Goal: Find specific page/section: Find specific page/section

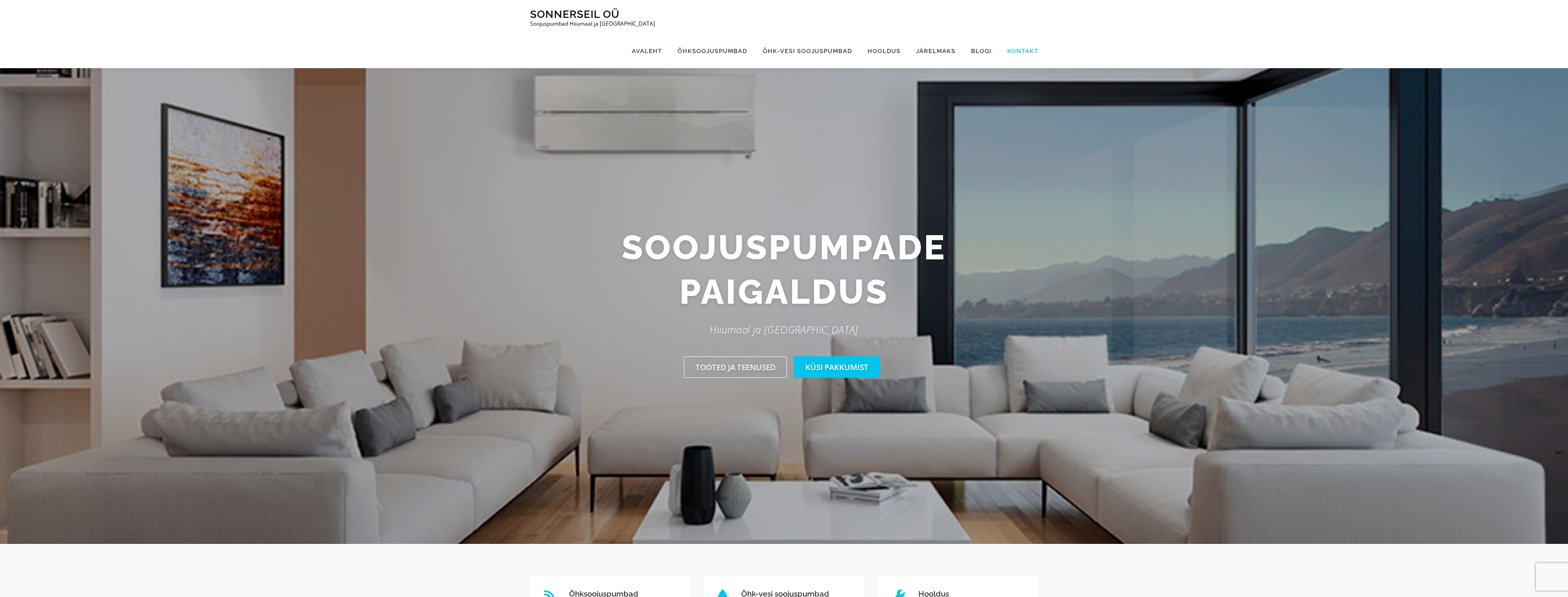
click at [1029, 34] on link "Kontakt" at bounding box center [1019, 51] width 39 height 34
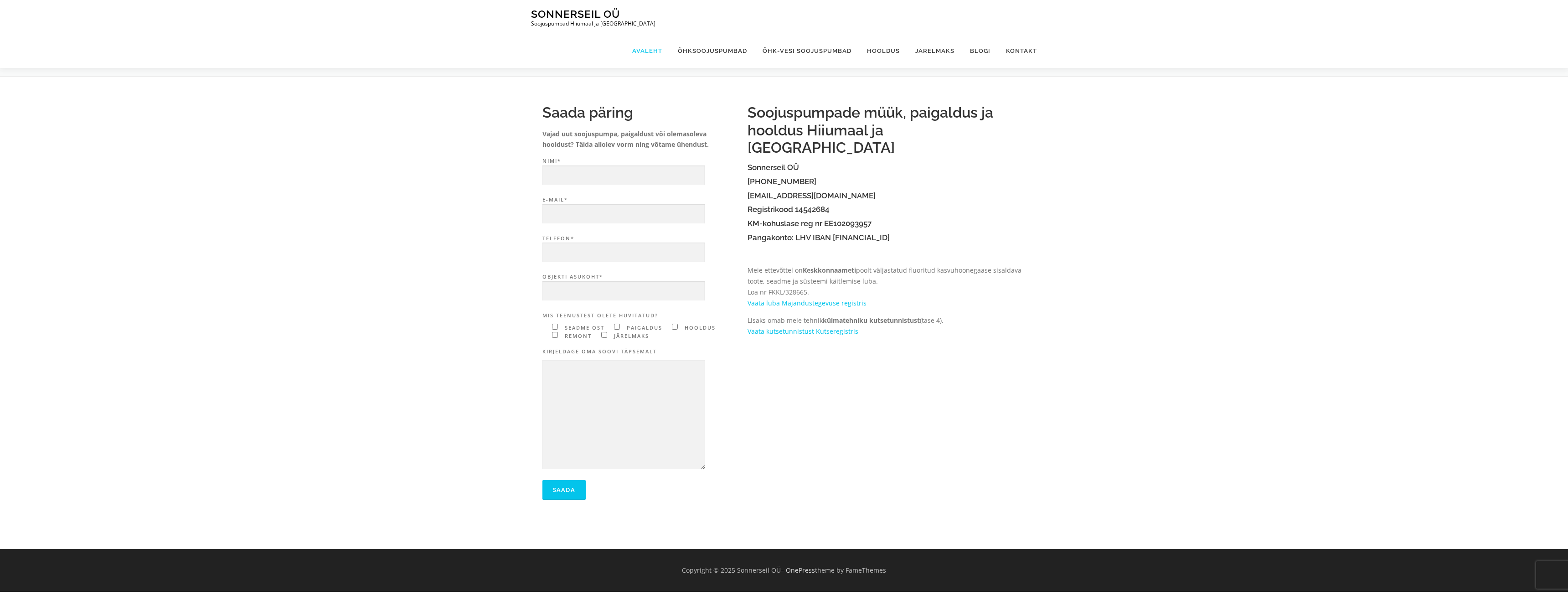
click at [653, 33] on link "Avaleht" at bounding box center [647, 51] width 46 height 34
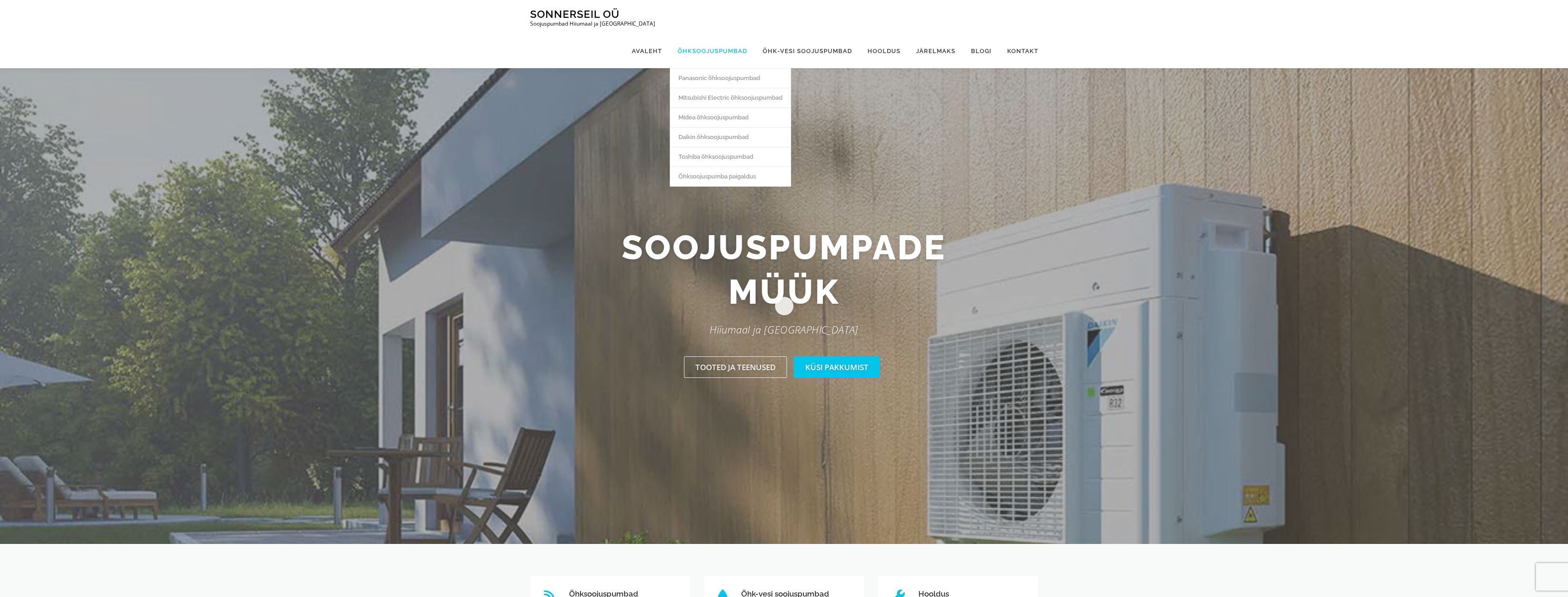
click at [719, 34] on link "Õhksoojuspumbad" at bounding box center [712, 51] width 85 height 34
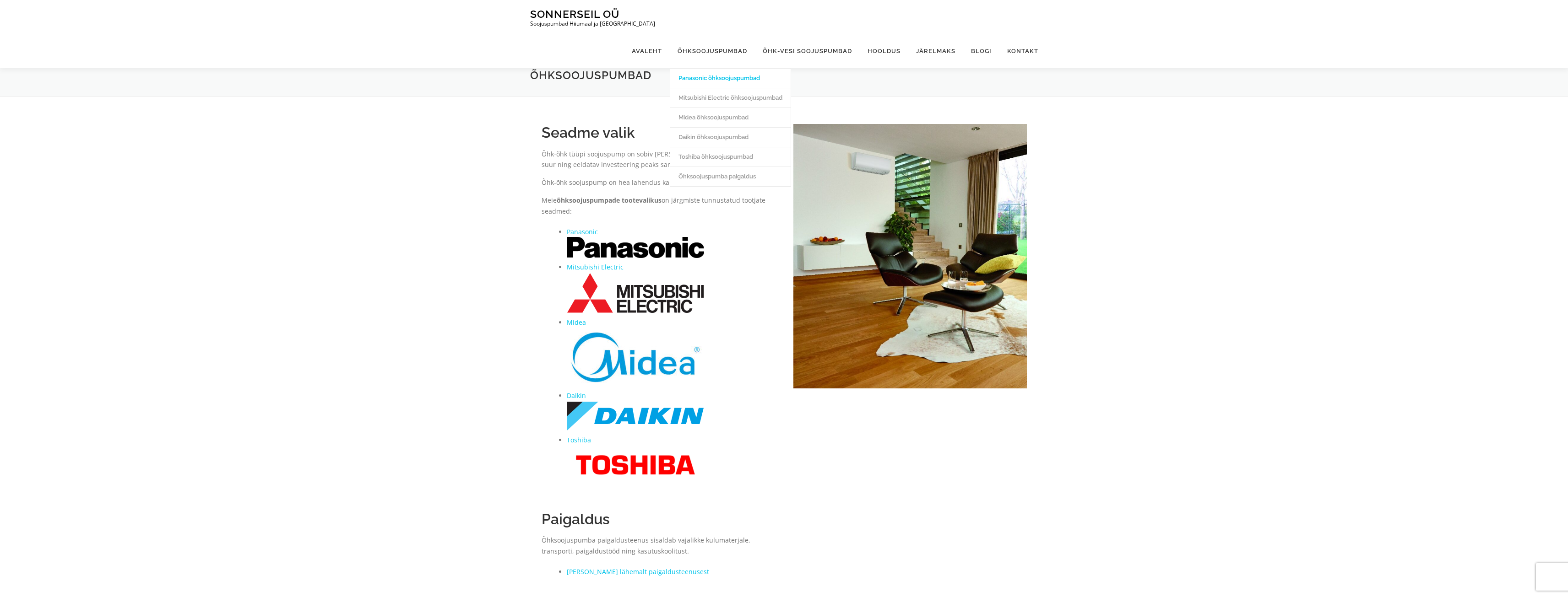
click at [715, 68] on link "Panasonic õhksoojuspumbad" at bounding box center [730, 78] width 120 height 20
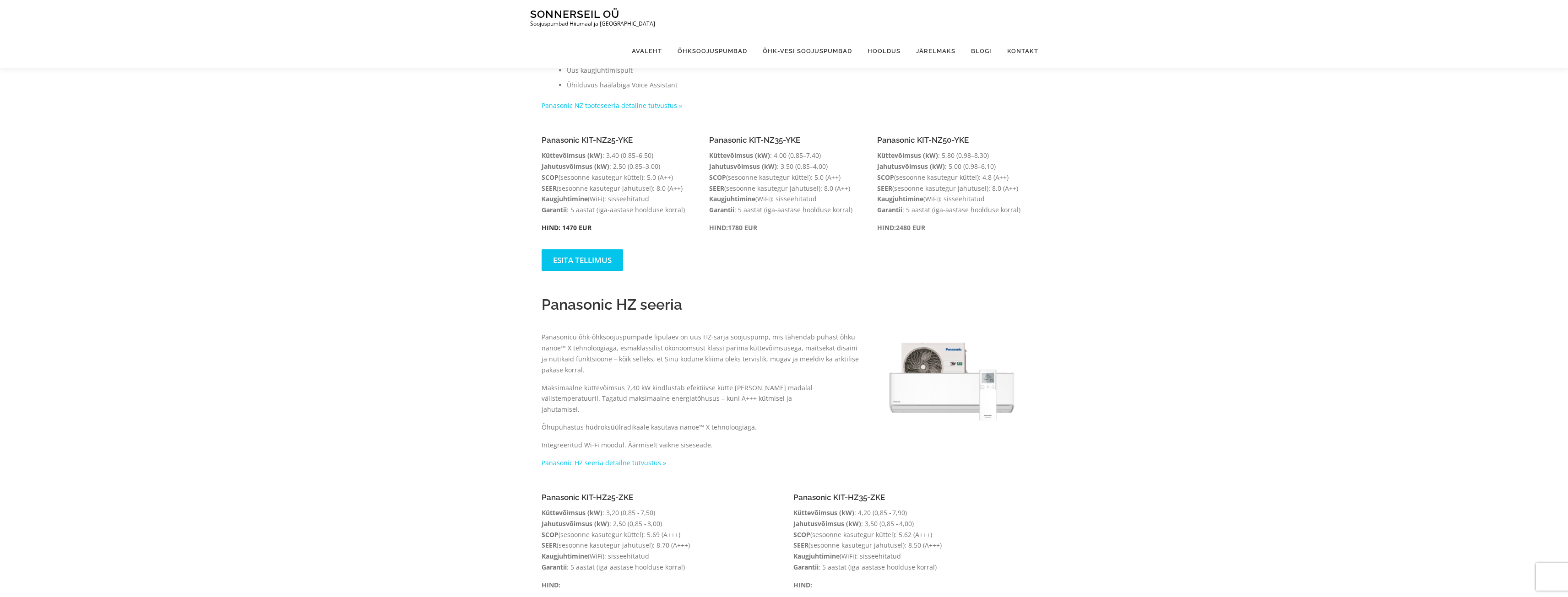
scroll to position [33, 0]
